Goal: Find specific page/section: Find specific page/section

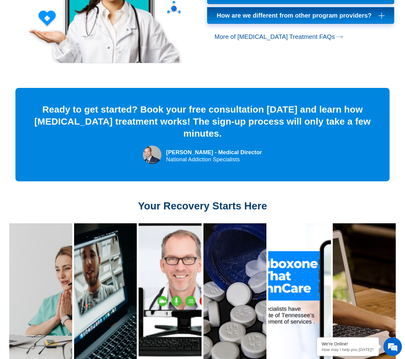
scroll to position [1910, 0]
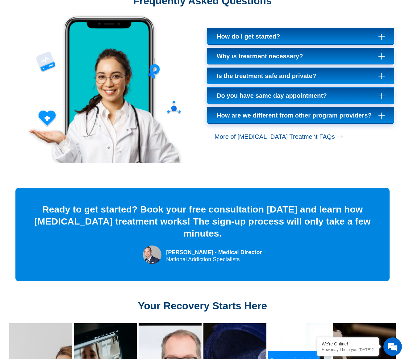
click at [156, 246] on img at bounding box center [152, 255] width 19 height 19
click at [158, 246] on img at bounding box center [152, 255] width 19 height 19
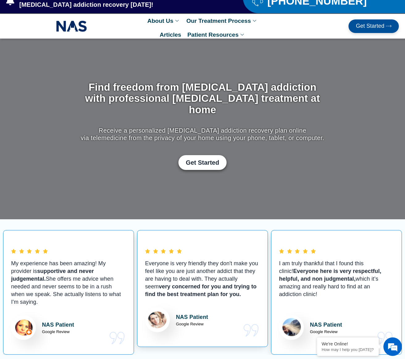
scroll to position [0, 0]
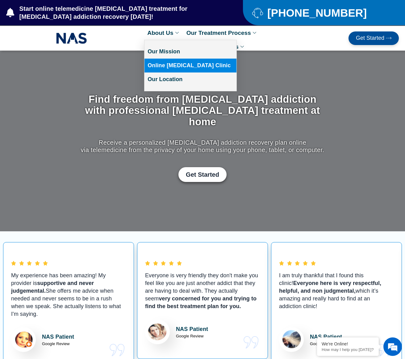
click at [173, 70] on link "Online [MEDICAL_DATA] Clinic" at bounding box center [191, 66] width 92 height 14
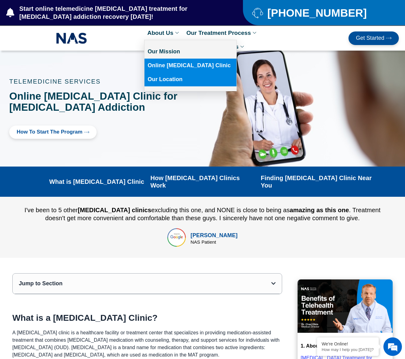
click at [164, 83] on link "Our Location" at bounding box center [191, 80] width 92 height 14
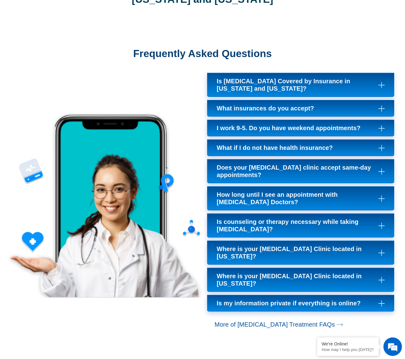
scroll to position [2555, 0]
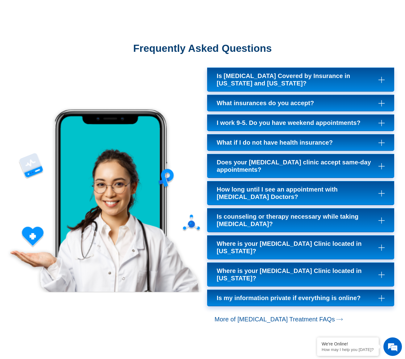
click at [382, 217] on icon "Click to expand Suboxone Treatment frequently asked questions" at bounding box center [382, 220] width 6 height 6
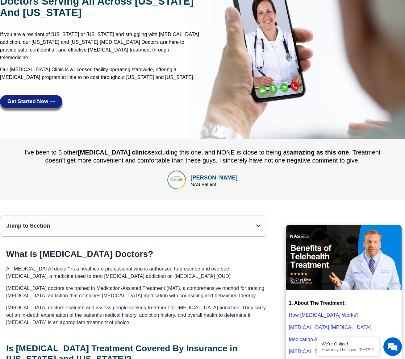
scroll to position [0, 0]
